Goal: Information Seeking & Learning: Learn about a topic

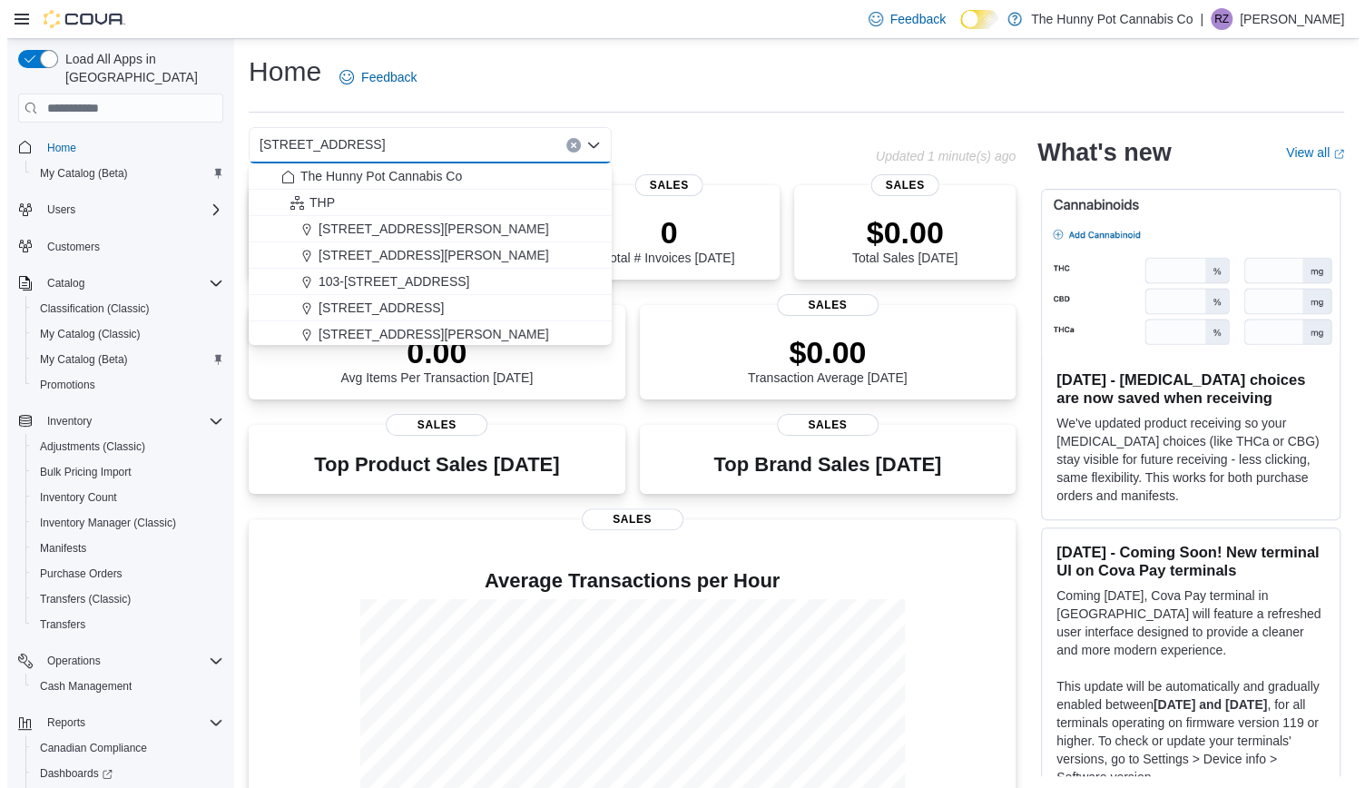
scroll to position [93, 0]
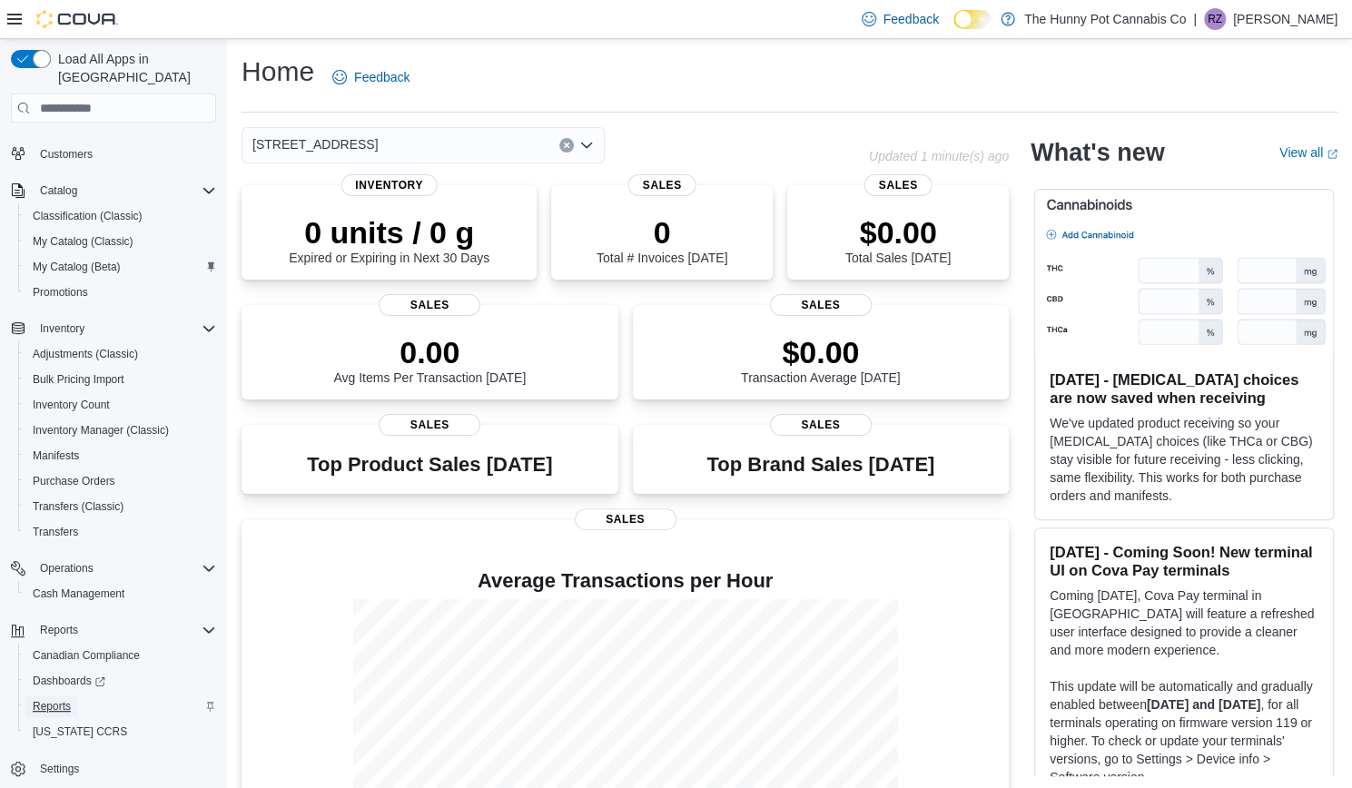
click at [59, 699] on span "Reports" at bounding box center [52, 706] width 38 height 15
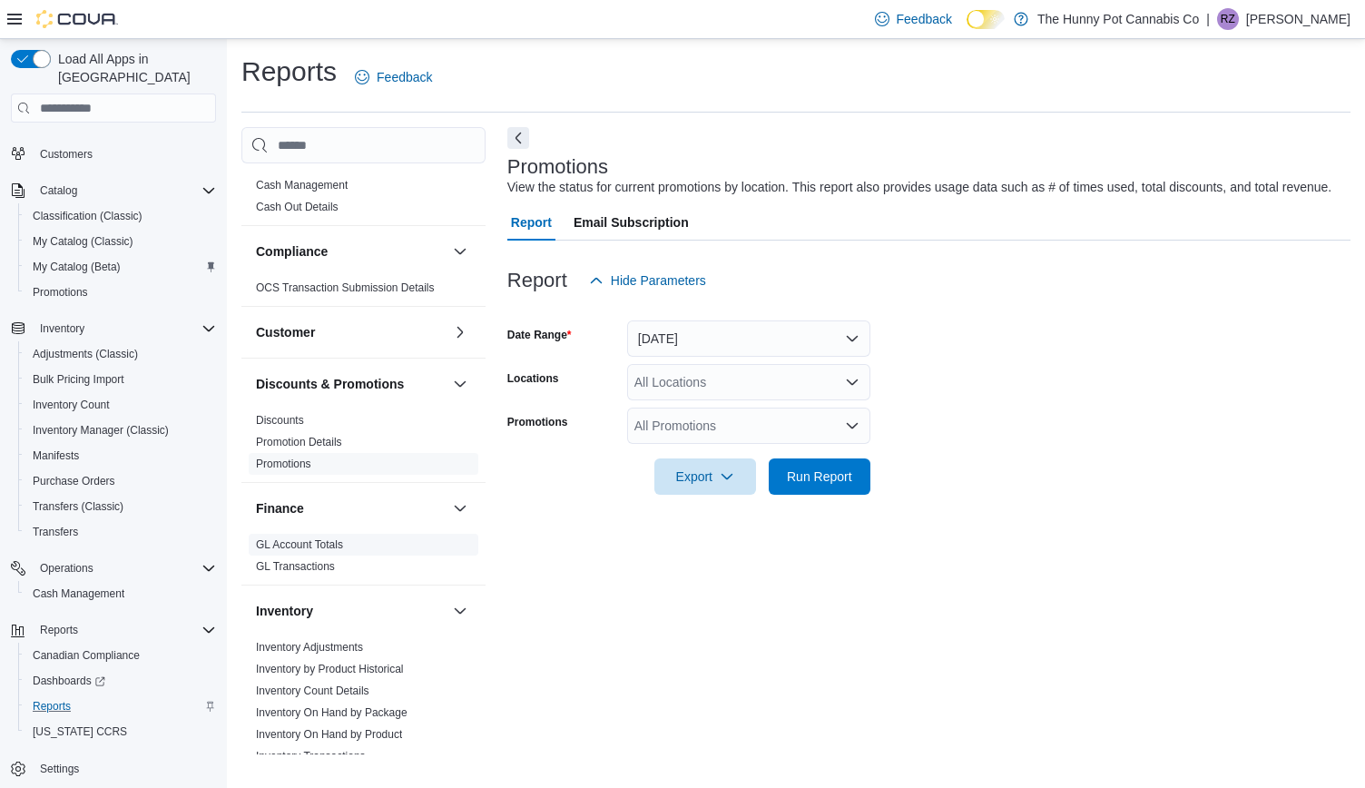
scroll to position [36, 0]
click at [288, 420] on link "Discounts" at bounding box center [280, 424] width 48 height 13
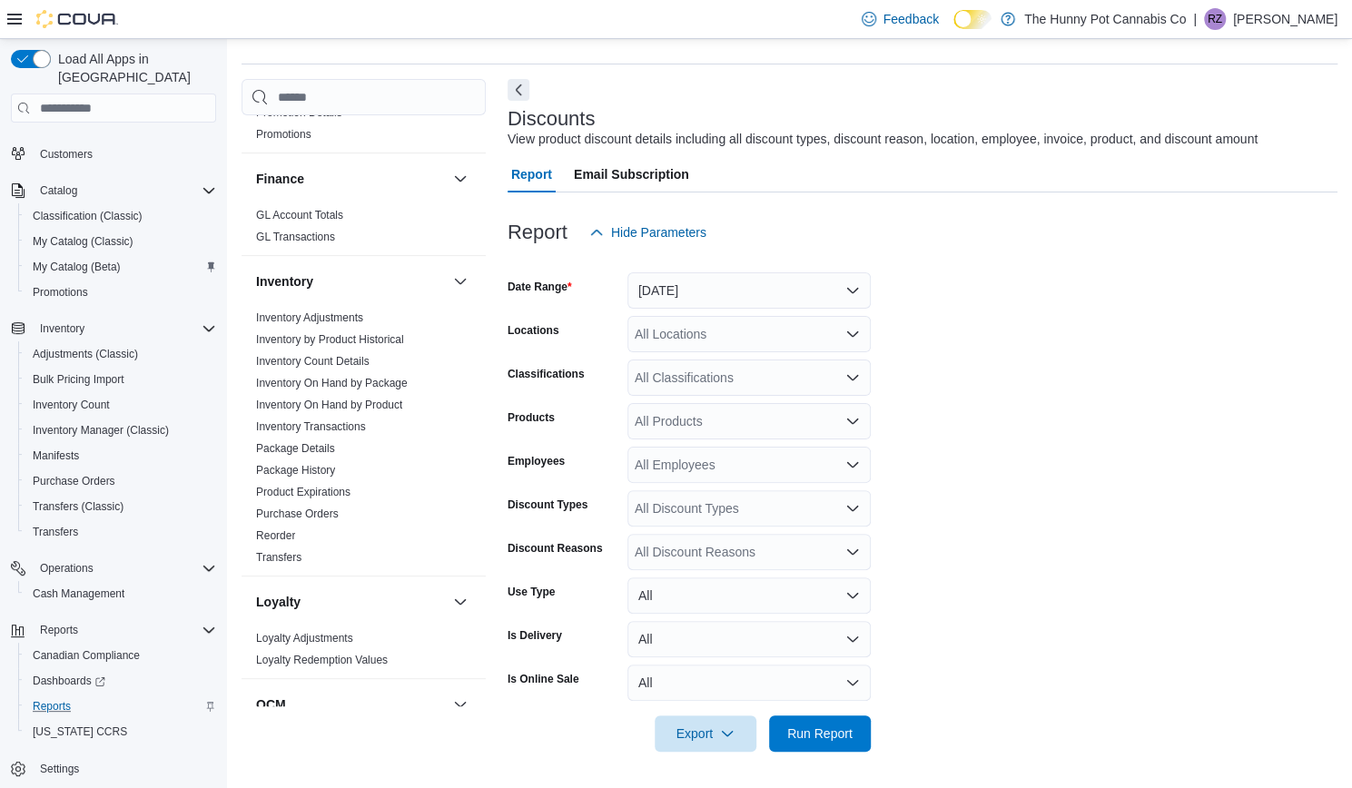
scroll to position [245, 0]
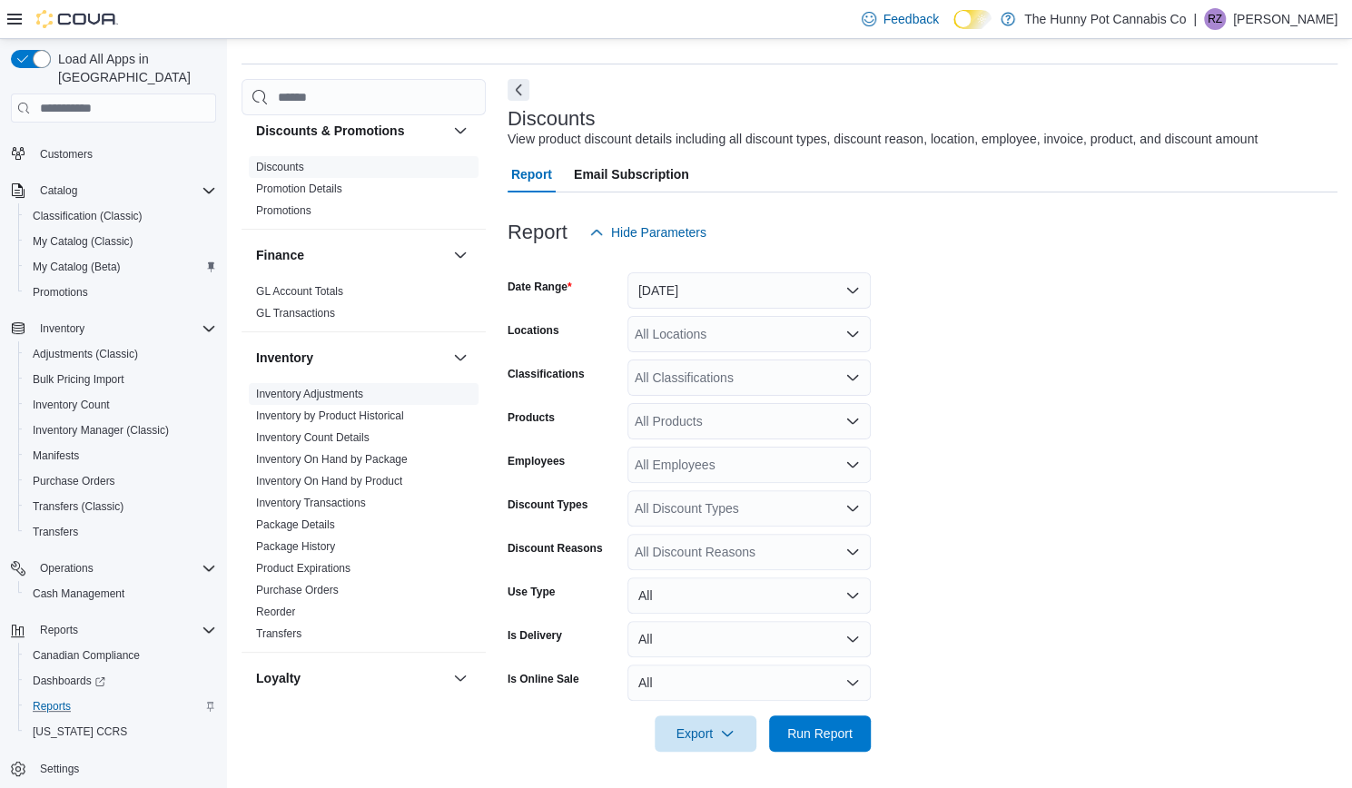
click at [301, 391] on link "Inventory Adjustments" at bounding box center [309, 394] width 107 height 13
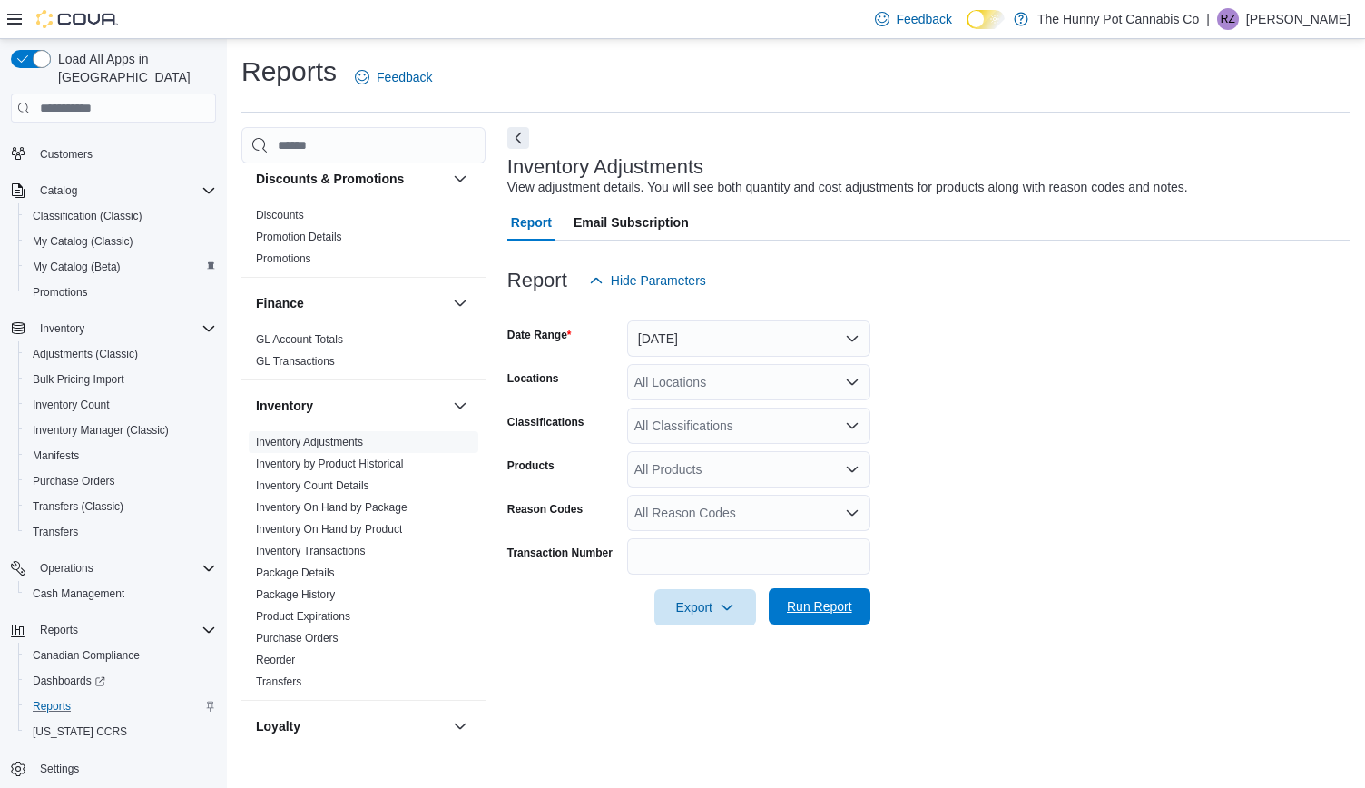
click at [819, 613] on span "Run Report" at bounding box center [819, 606] width 65 height 18
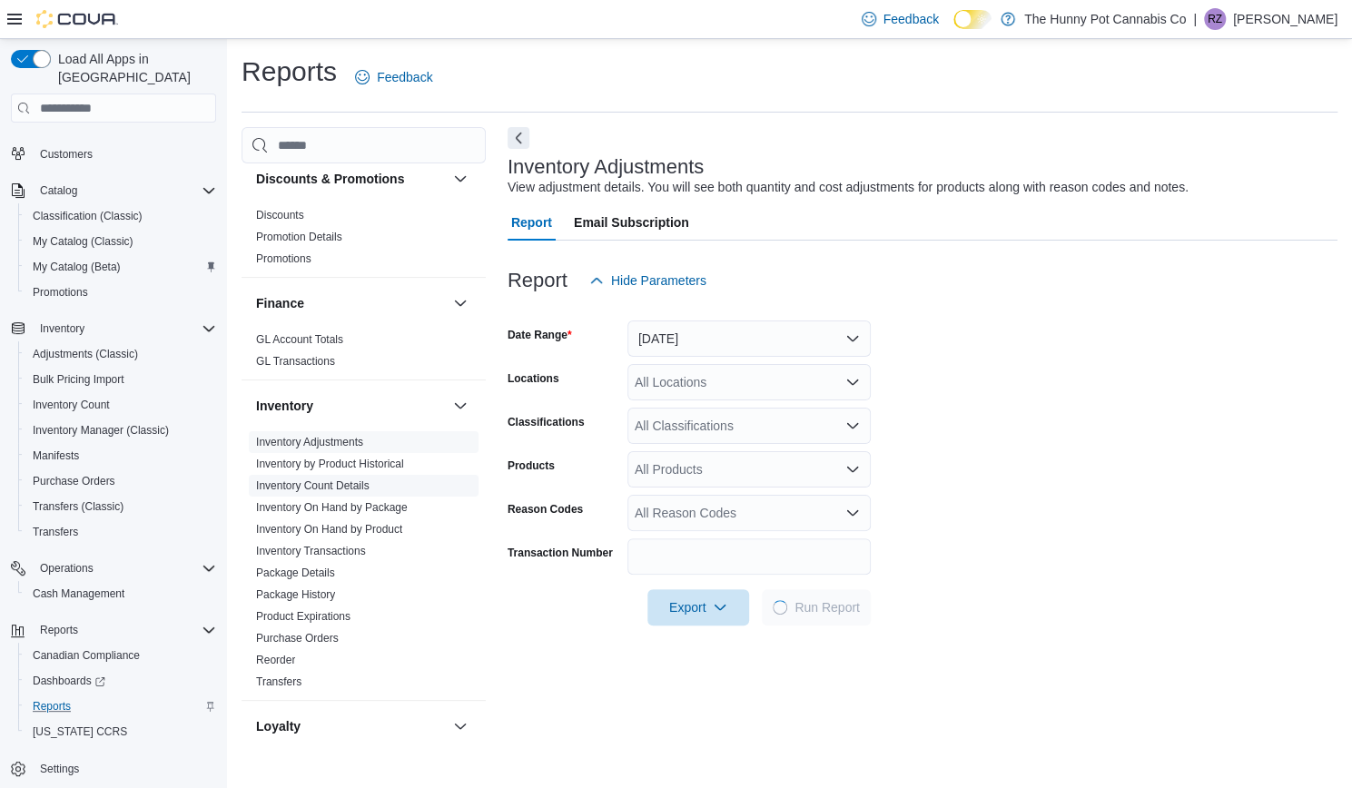
click at [330, 485] on link "Inventory Count Details" at bounding box center [312, 485] width 113 height 13
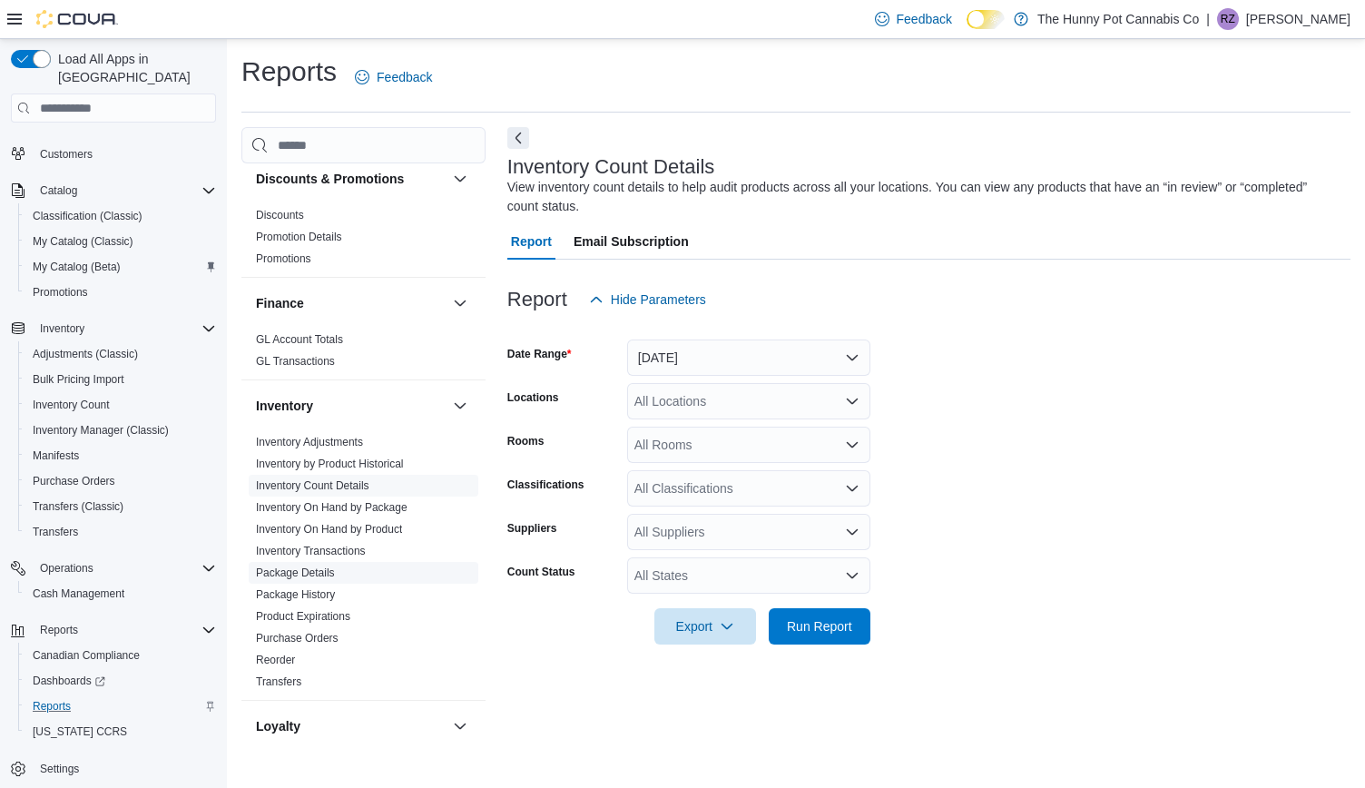
click at [311, 566] on link "Package Details" at bounding box center [295, 572] width 79 height 13
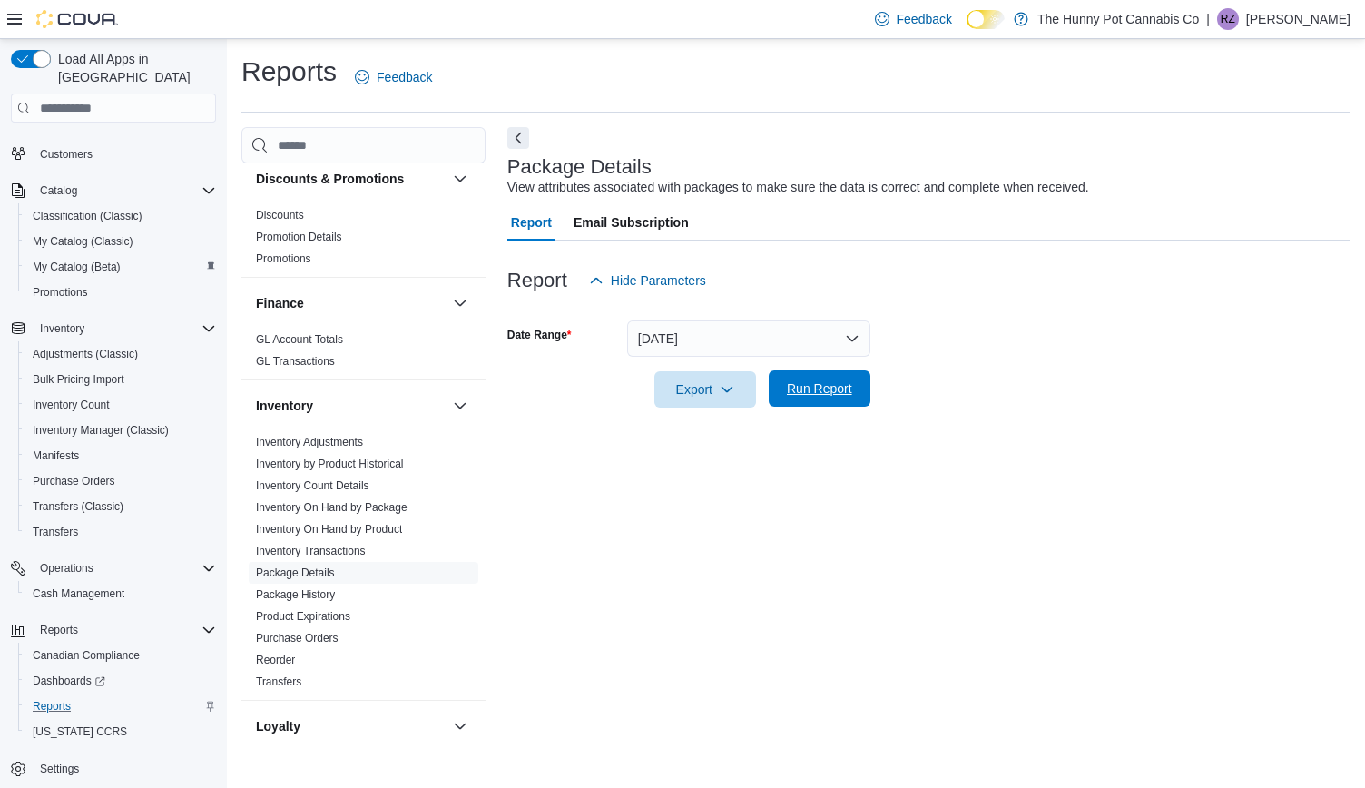
click at [784, 384] on span "Run Report" at bounding box center [820, 388] width 80 height 36
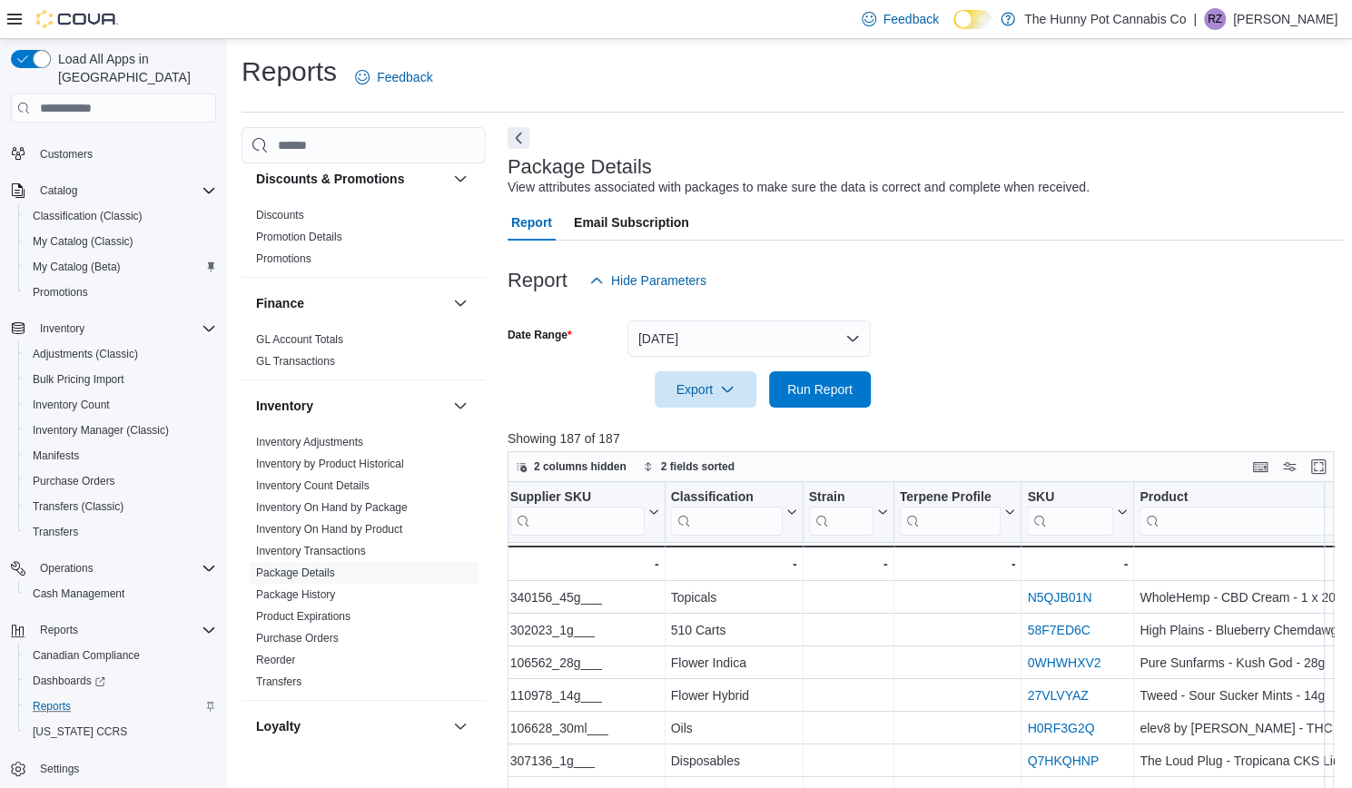
scroll to position [0, 462]
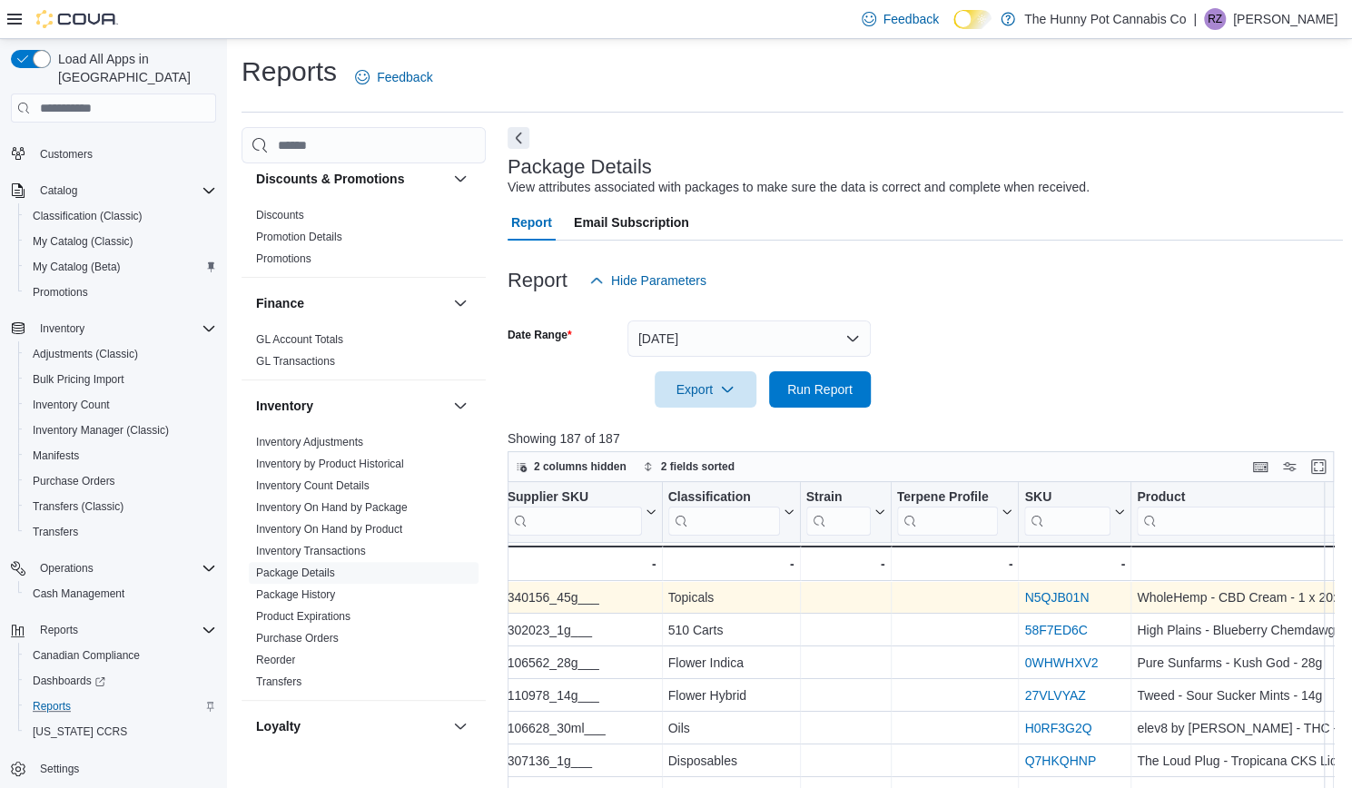
click at [1052, 600] on link "N5QJB01N" at bounding box center [1056, 598] width 64 height 15
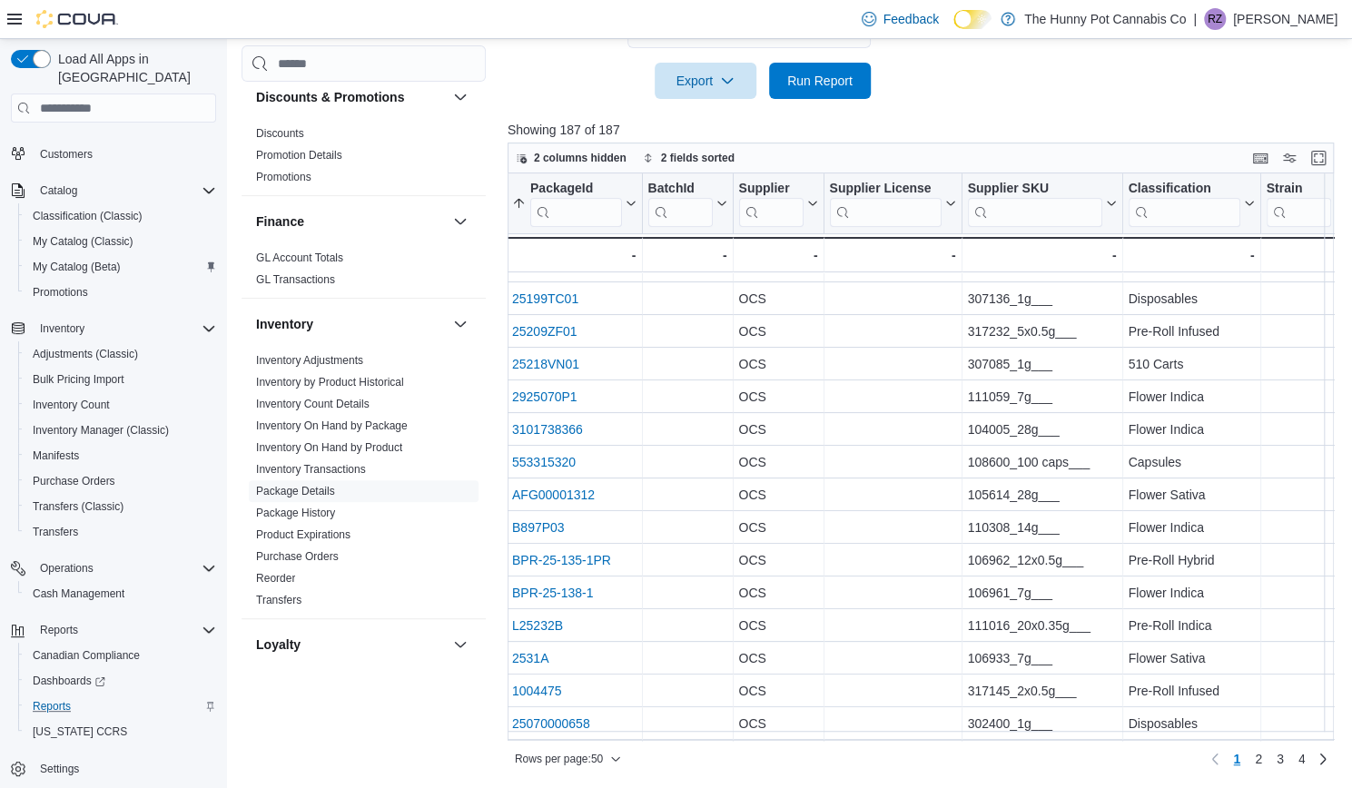
scroll to position [146, 2]
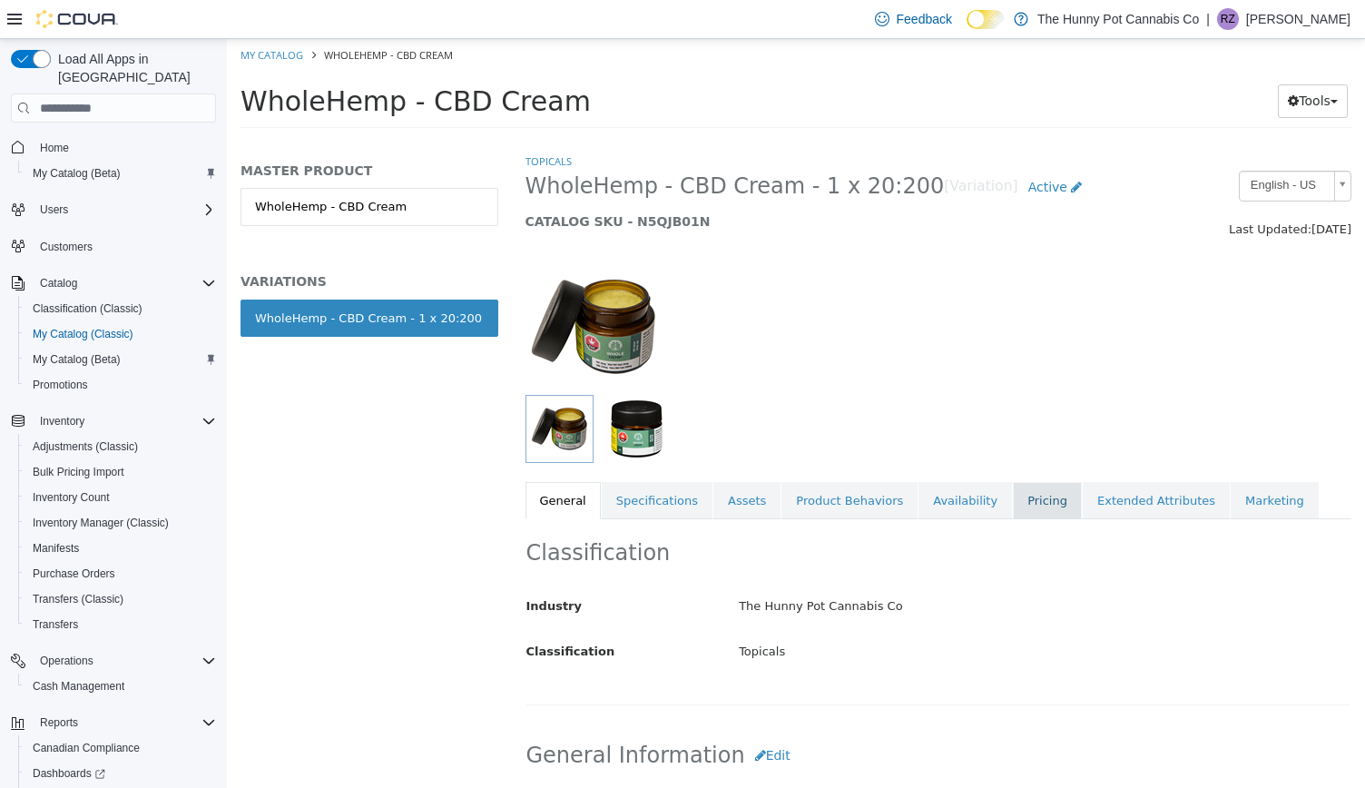
click at [1013, 493] on link "Pricing" at bounding box center [1047, 501] width 69 height 38
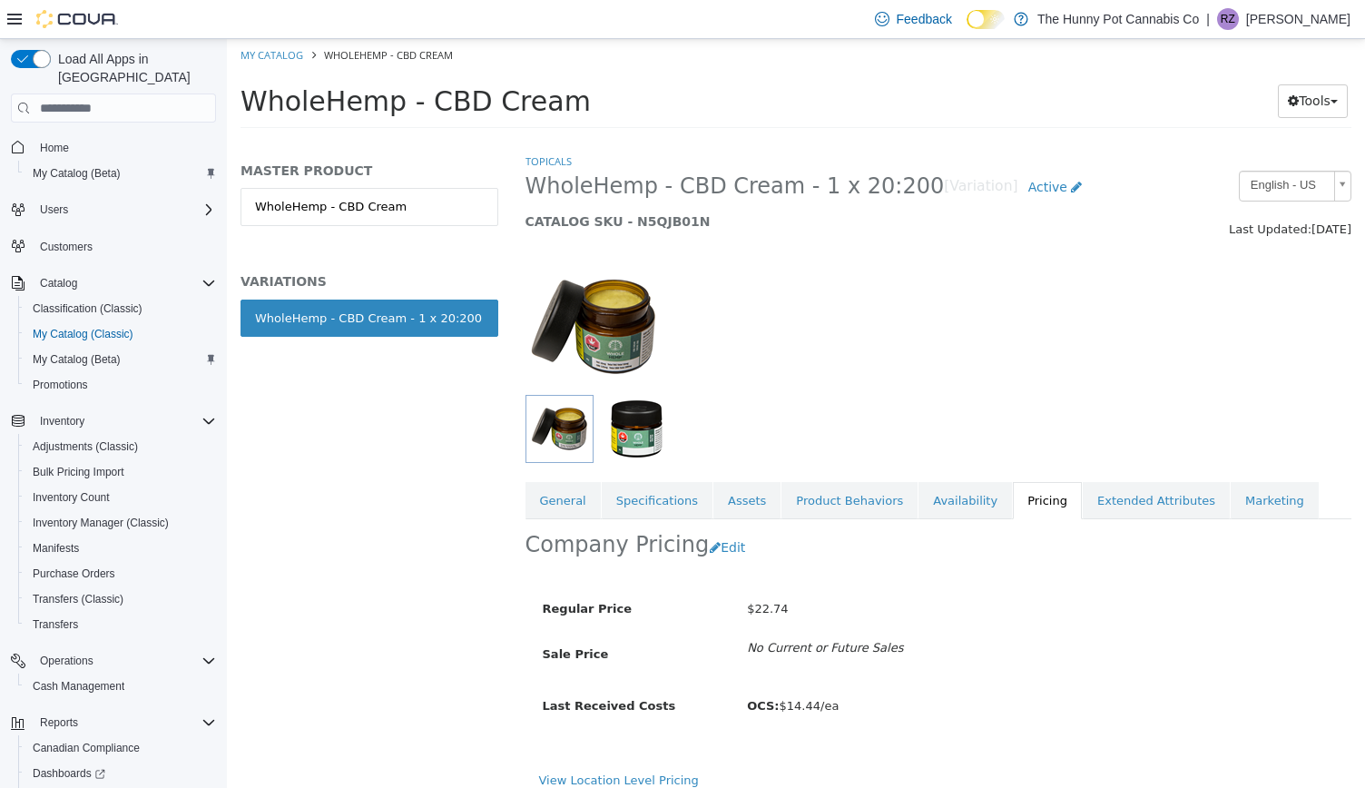
scroll to position [14, 0]
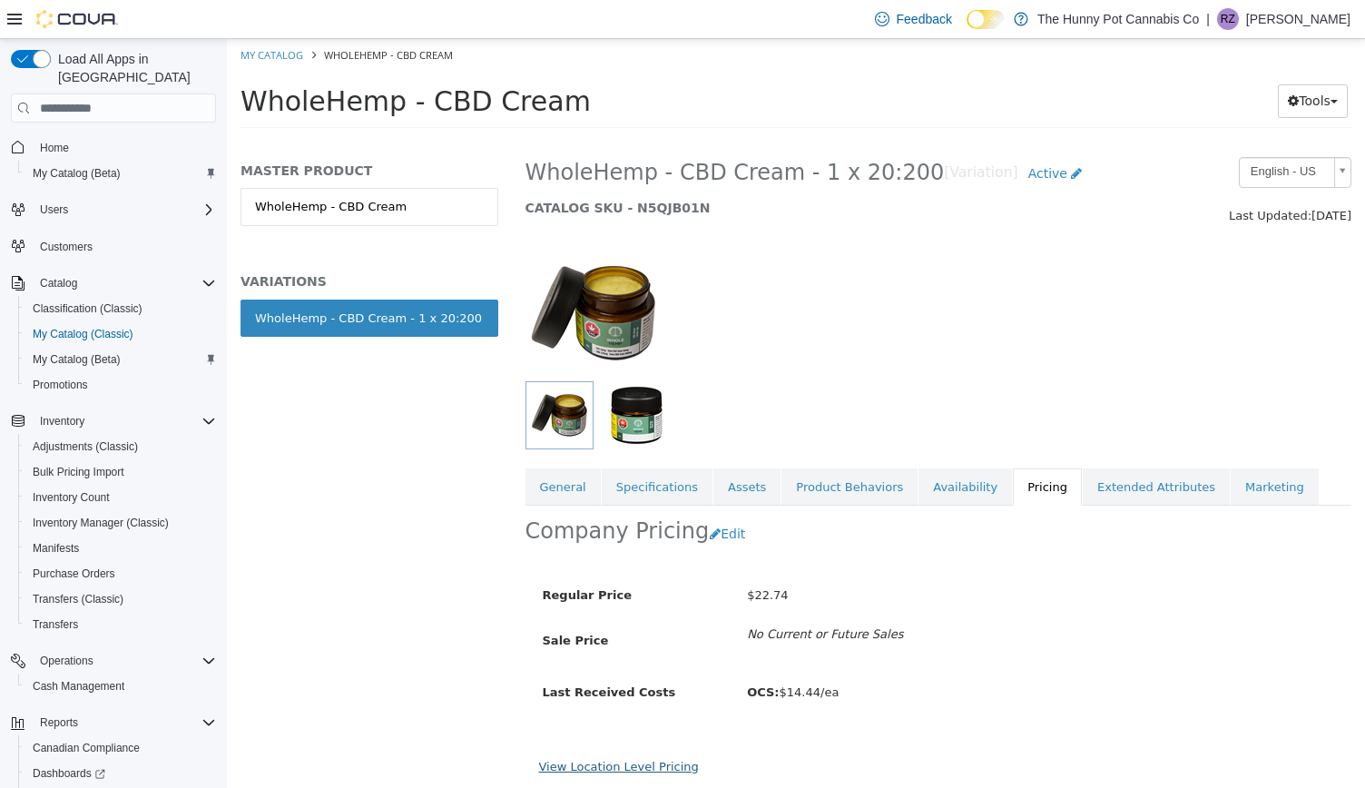
click at [633, 762] on link "View Location Level Pricing" at bounding box center [619, 767] width 160 height 14
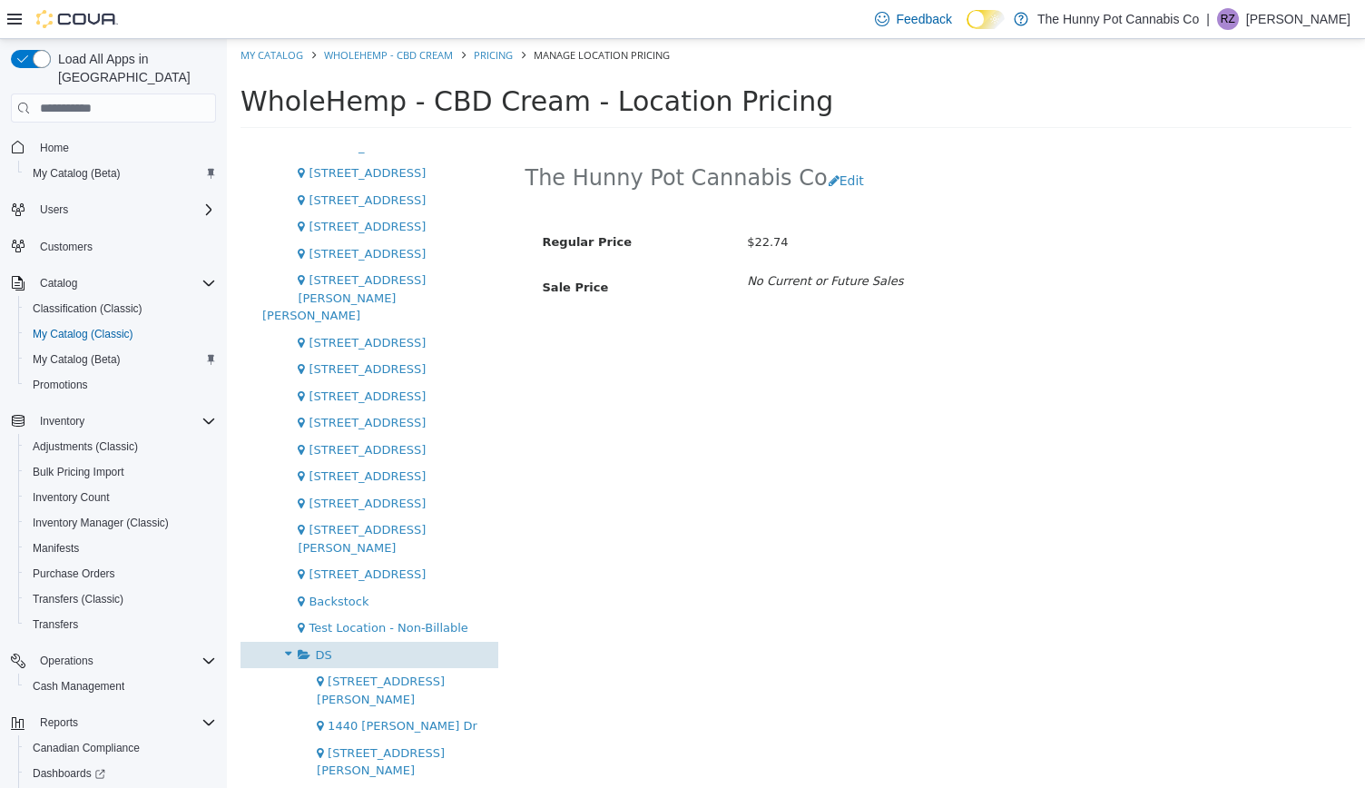
scroll to position [727, 0]
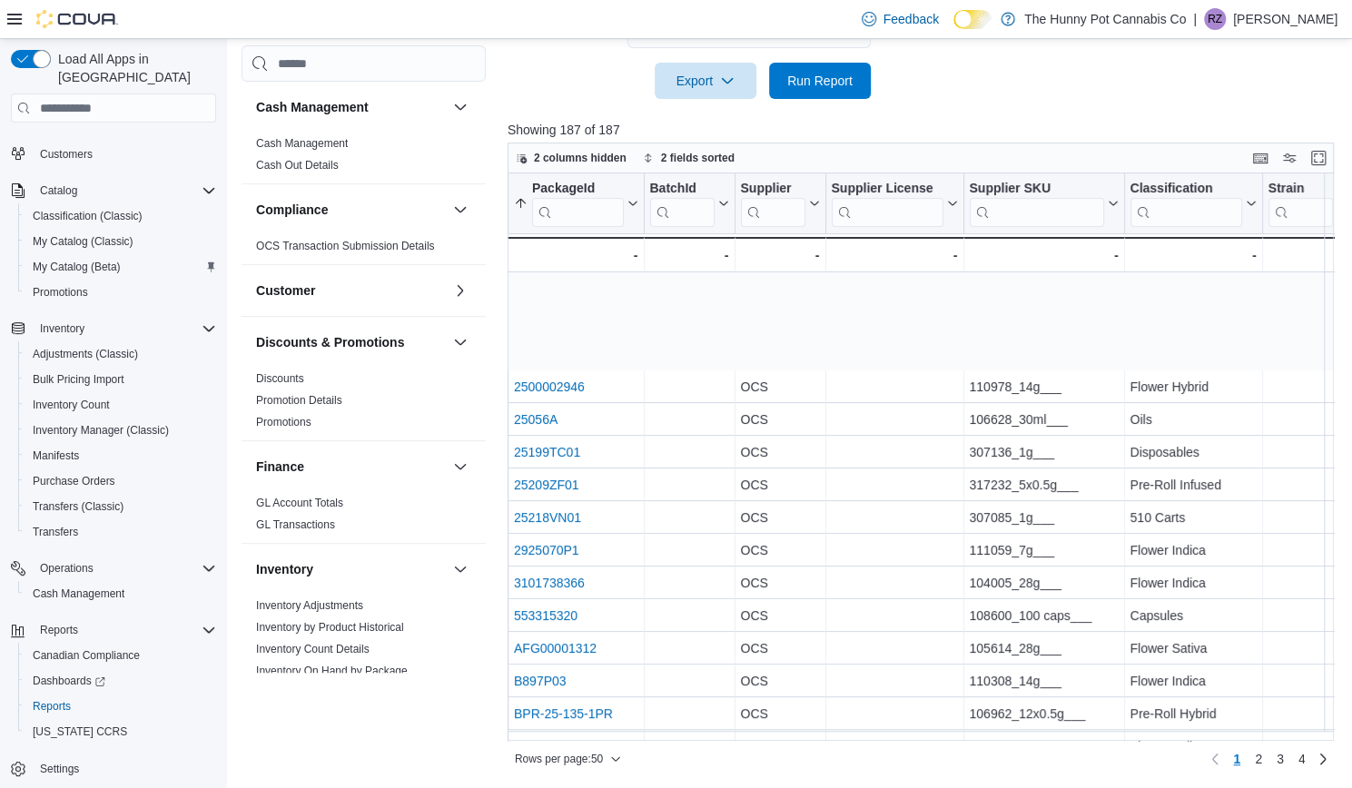
scroll to position [146, 2]
